Goal: Task Accomplishment & Management: Use online tool/utility

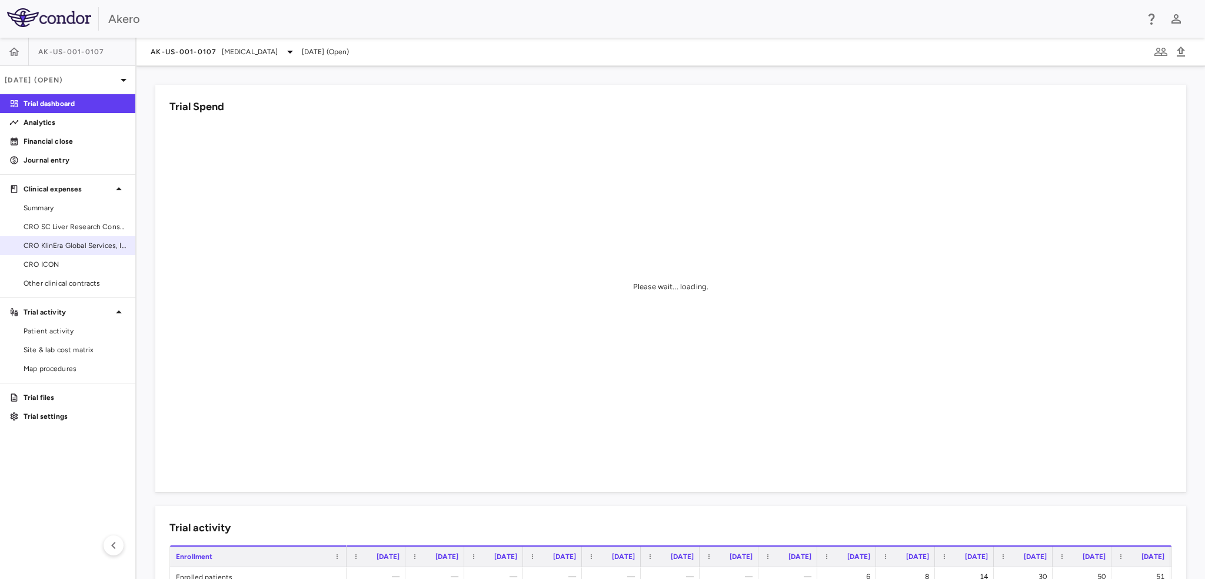
drag, startPoint x: 63, startPoint y: 265, endPoint x: 29, endPoint y: 235, distance: 45.5
click at [63, 265] on span "CRO ICON" at bounding box center [75, 264] width 102 height 11
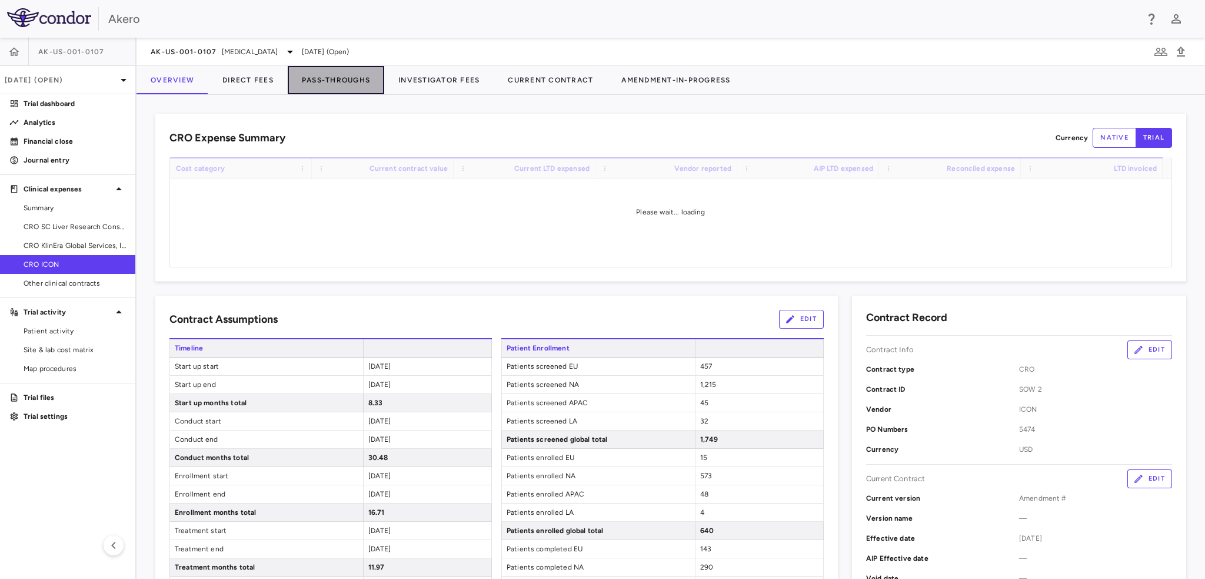
click at [336, 79] on button "Pass-Throughs" at bounding box center [336, 80] width 97 height 28
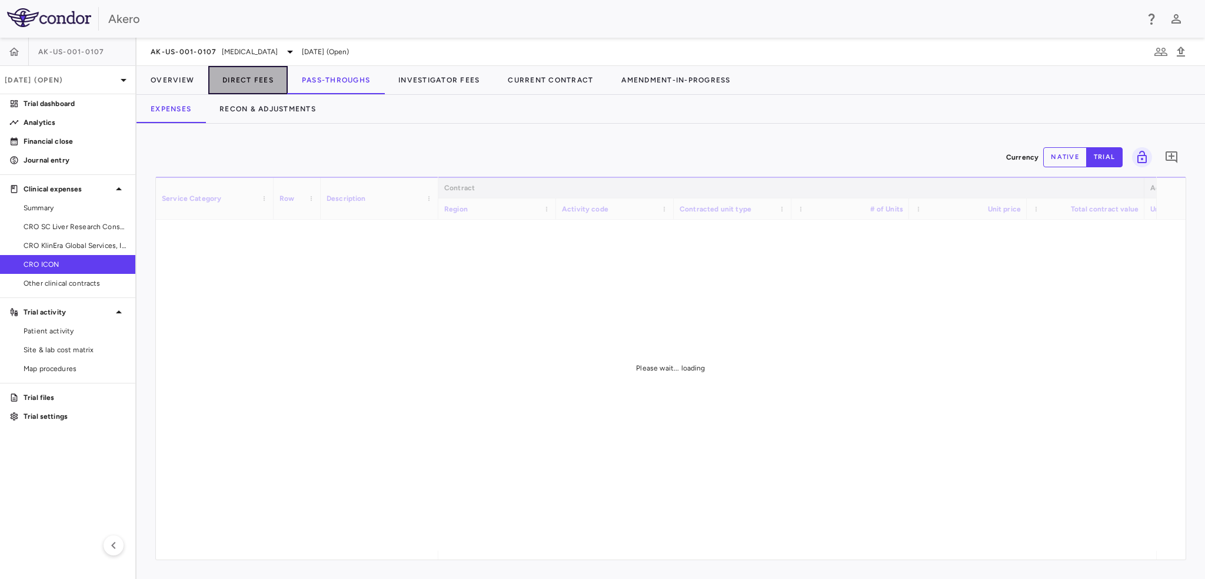
click at [257, 79] on button "Direct Fees" at bounding box center [247, 80] width 79 height 28
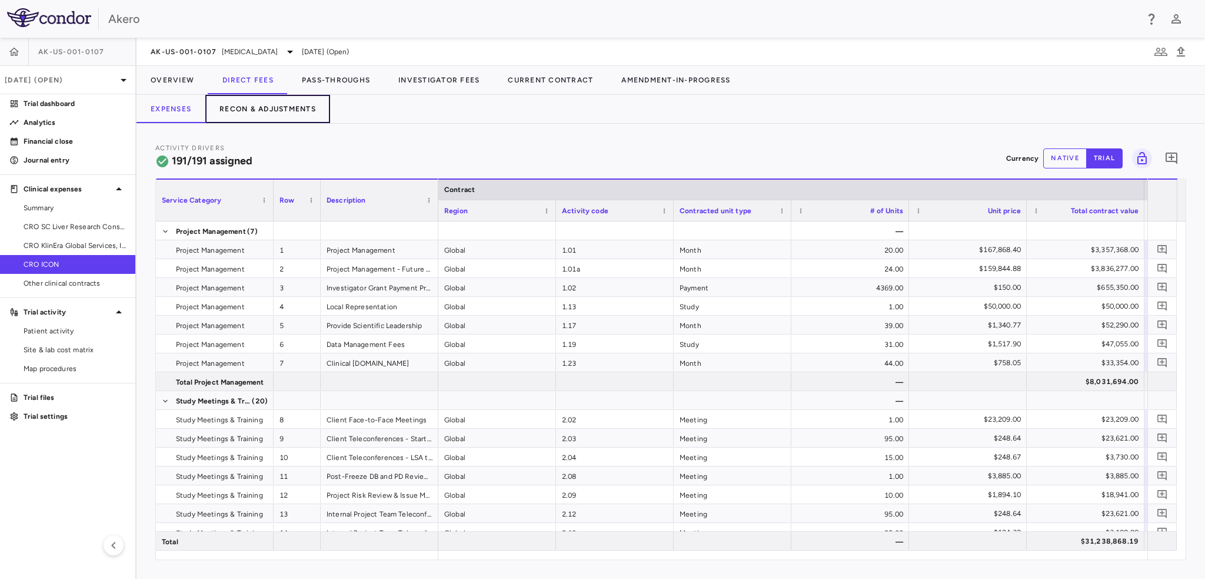
click at [271, 107] on button "Recon & Adjustments" at bounding box center [267, 109] width 125 height 28
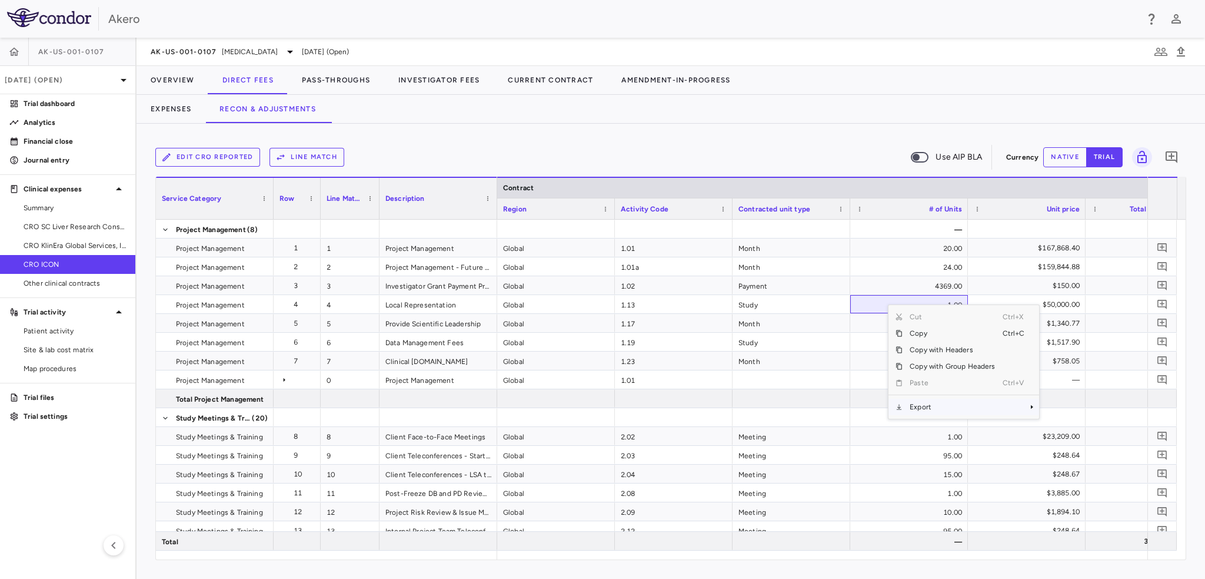
click at [919, 404] on span "Export" at bounding box center [952, 406] width 99 height 16
click at [1072, 428] on span "Excel Export" at bounding box center [1078, 427] width 55 height 16
